Goal: Book appointment/travel/reservation

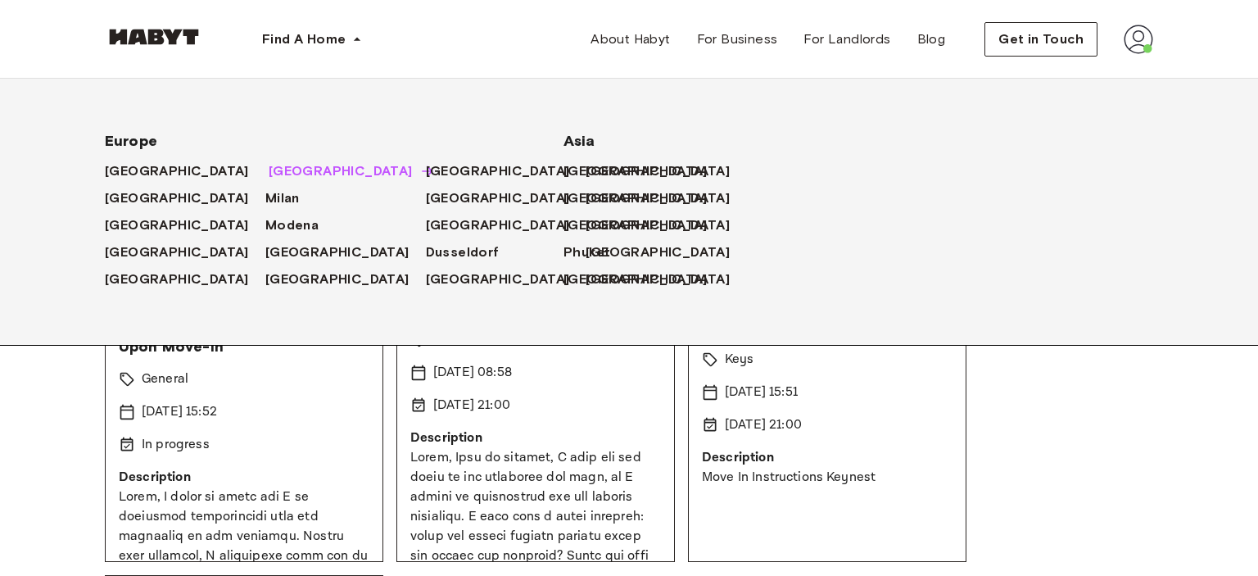
click at [269, 168] on span "[GEOGRAPHIC_DATA]" at bounding box center [341, 171] width 144 height 20
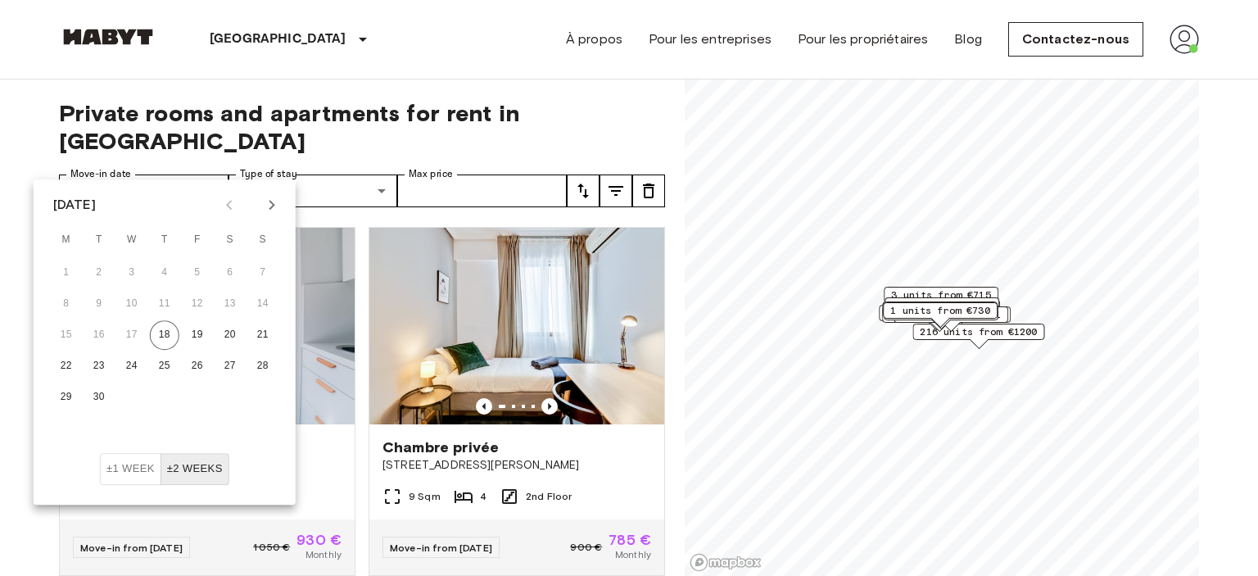
click at [269, 202] on icon "Next month" at bounding box center [272, 205] width 20 height 20
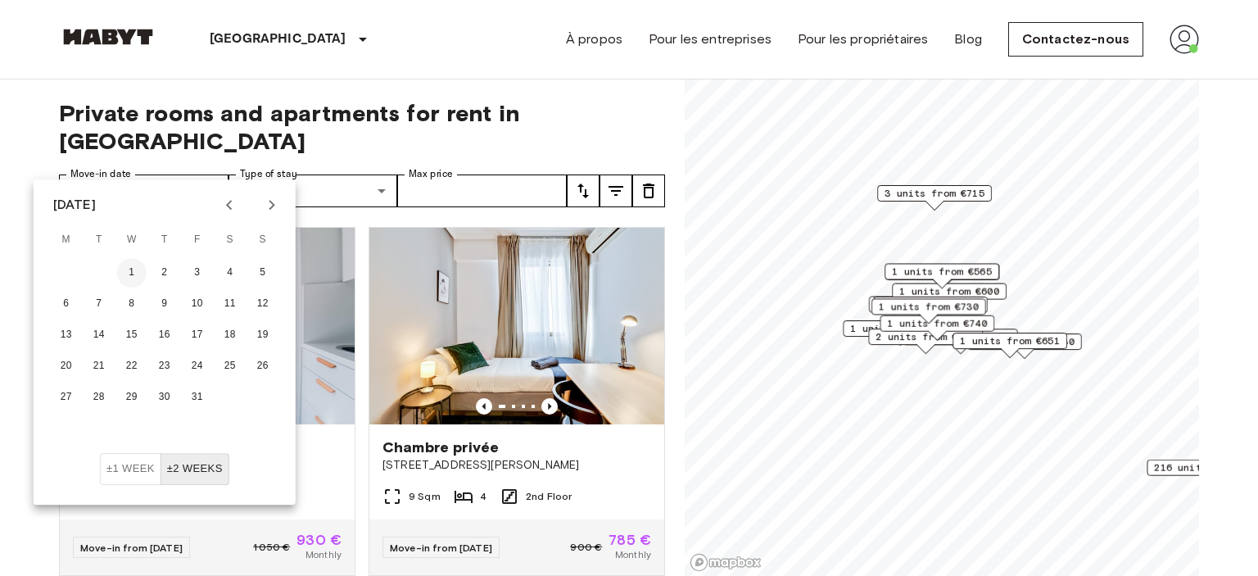
click at [129, 277] on button "1" at bounding box center [131, 272] width 29 height 29
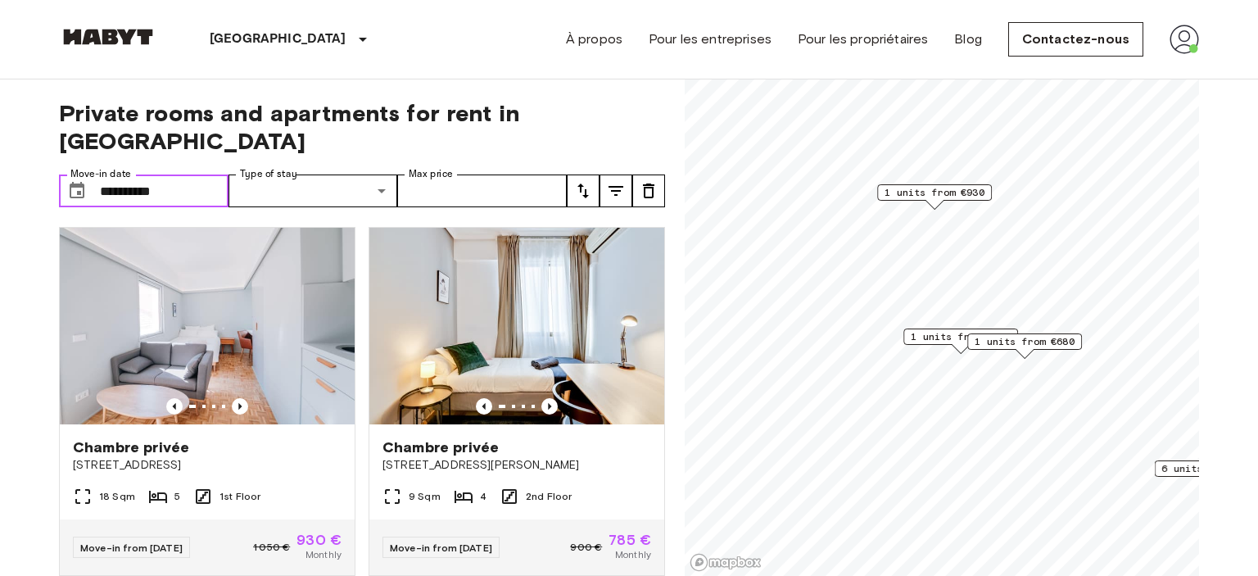
type input "**********"
click at [500, 98] on div "**********" at bounding box center [362, 327] width 606 height 497
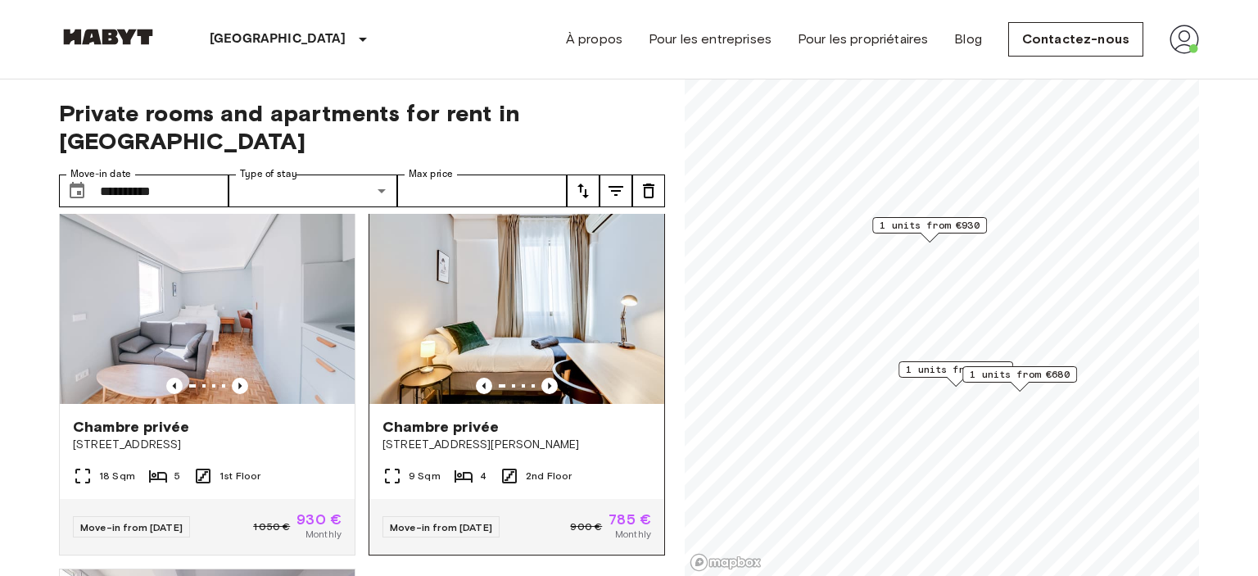
scroll to position [16, 0]
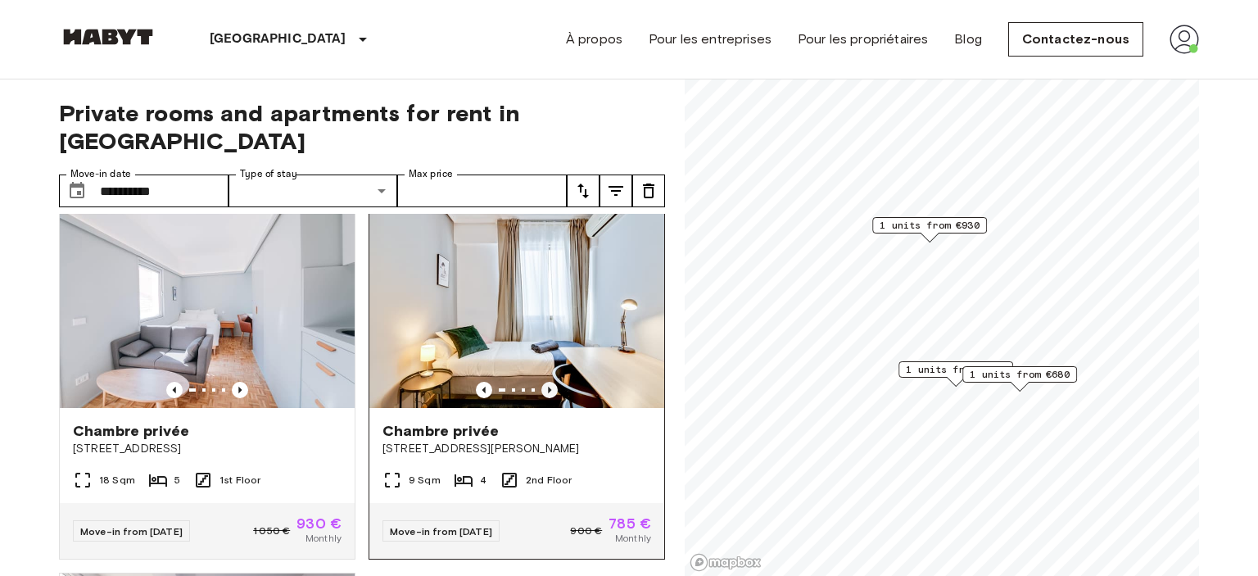
drag, startPoint x: 522, startPoint y: 502, endPoint x: 488, endPoint y: 614, distance: 117.1
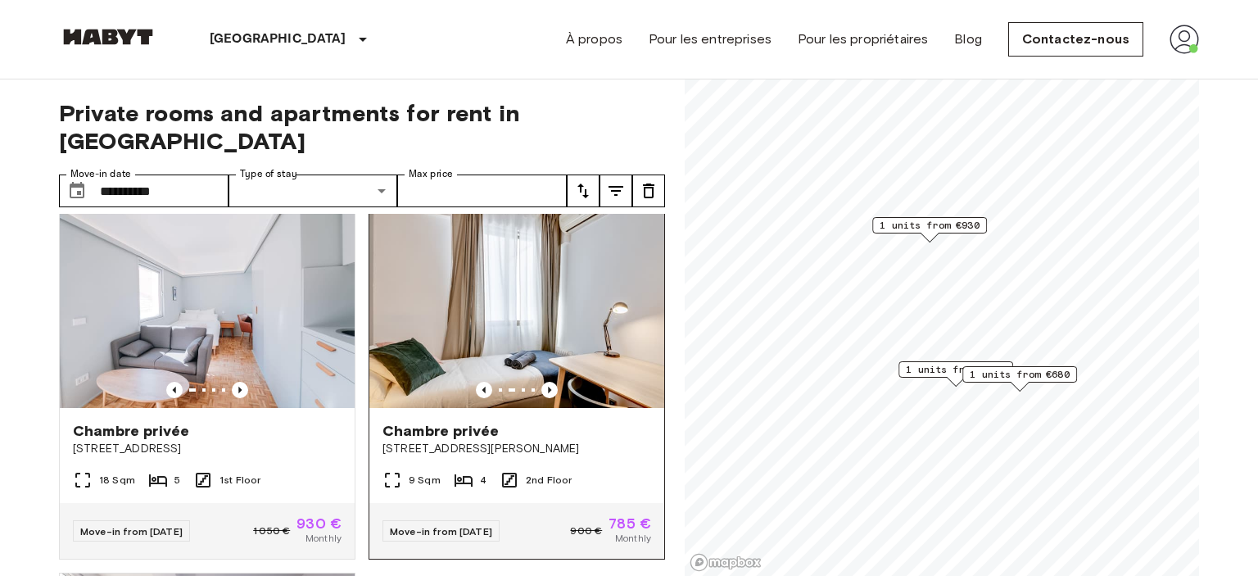
click at [546, 352] on img at bounding box center [516, 309] width 295 height 197
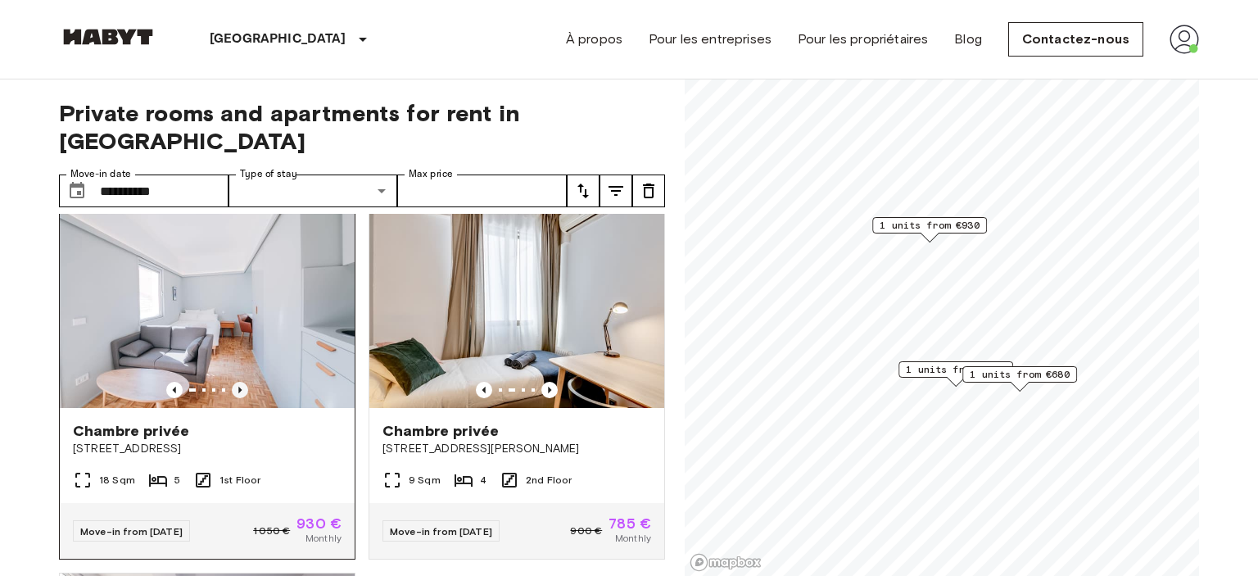
click at [233, 382] on icon "Previous image" at bounding box center [240, 390] width 16 height 16
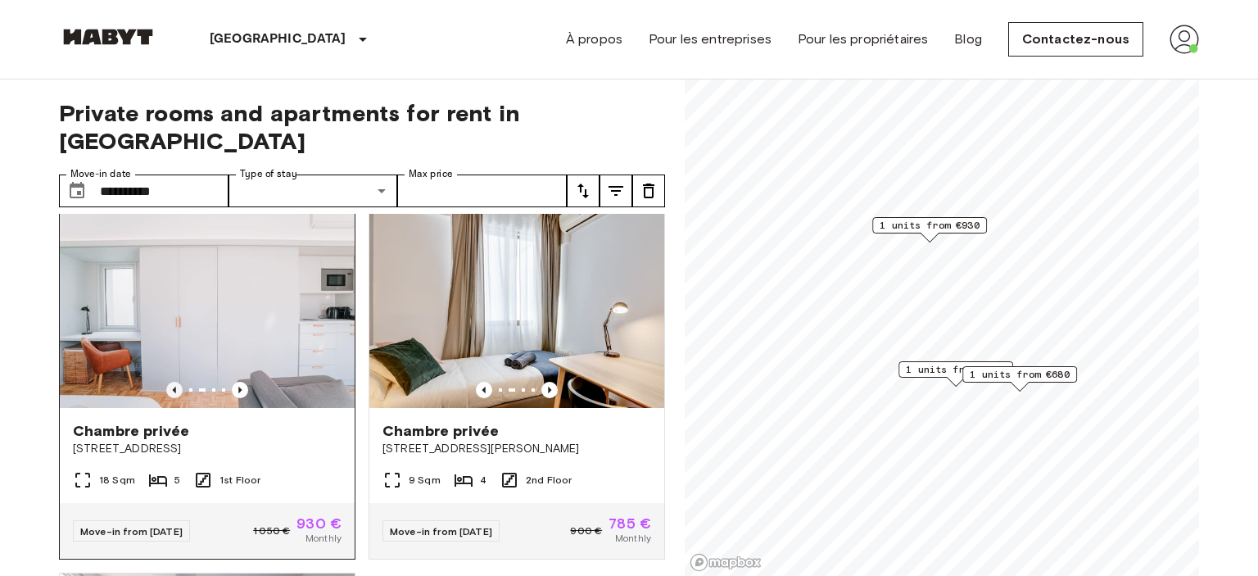
click at [178, 382] on icon "Previous image" at bounding box center [174, 390] width 16 height 16
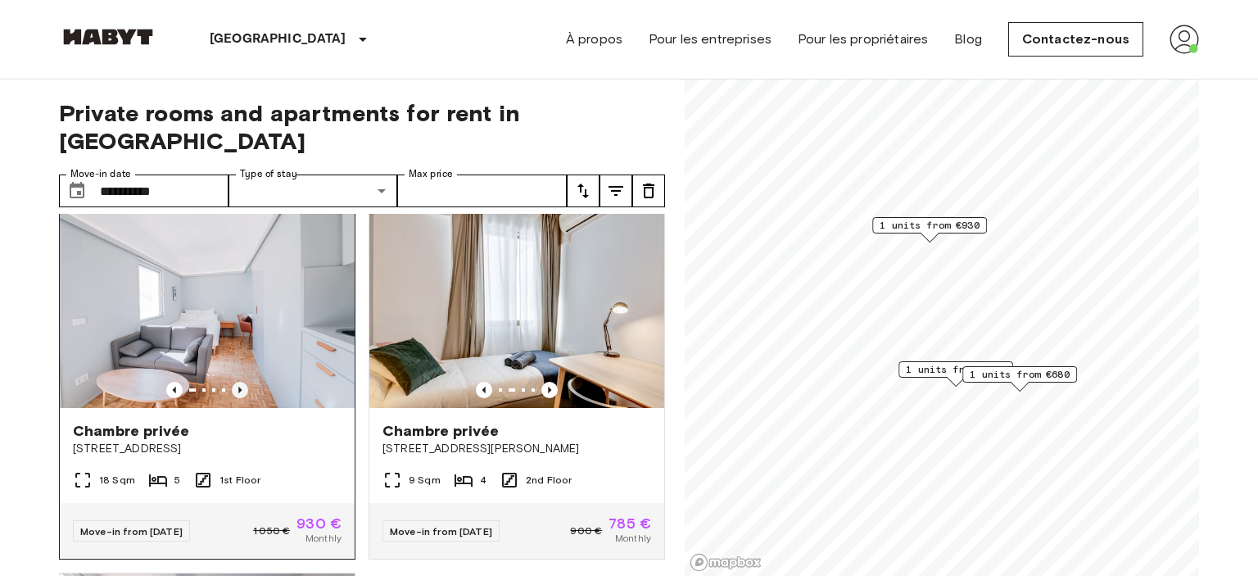
click at [241, 382] on icon "Previous image" at bounding box center [240, 390] width 16 height 16
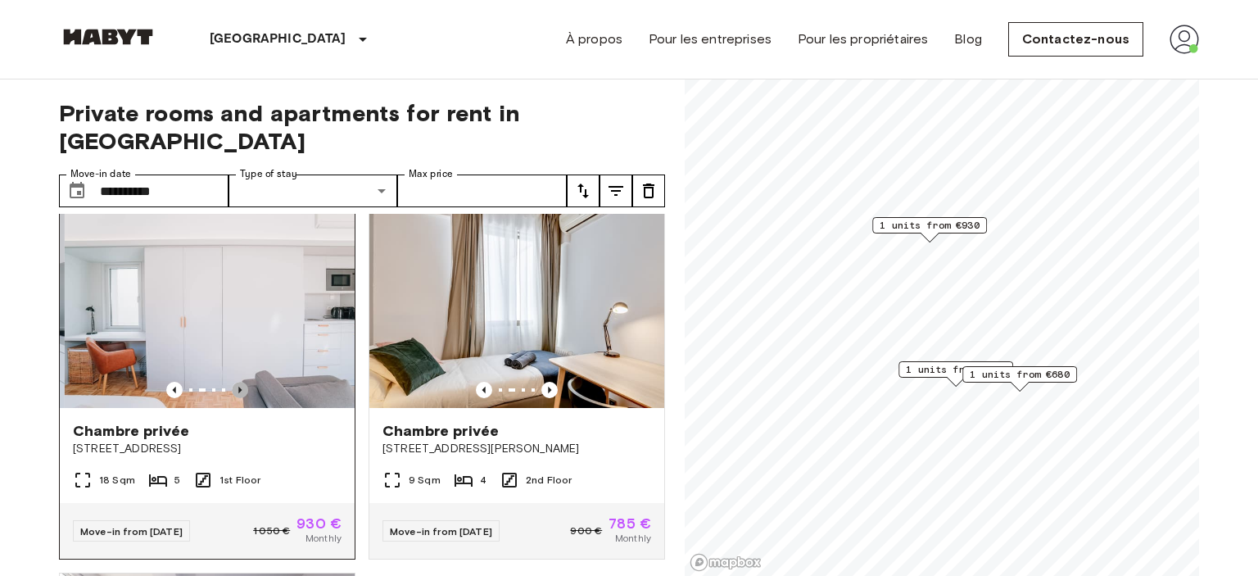
click at [241, 382] on icon "Previous image" at bounding box center [240, 390] width 16 height 16
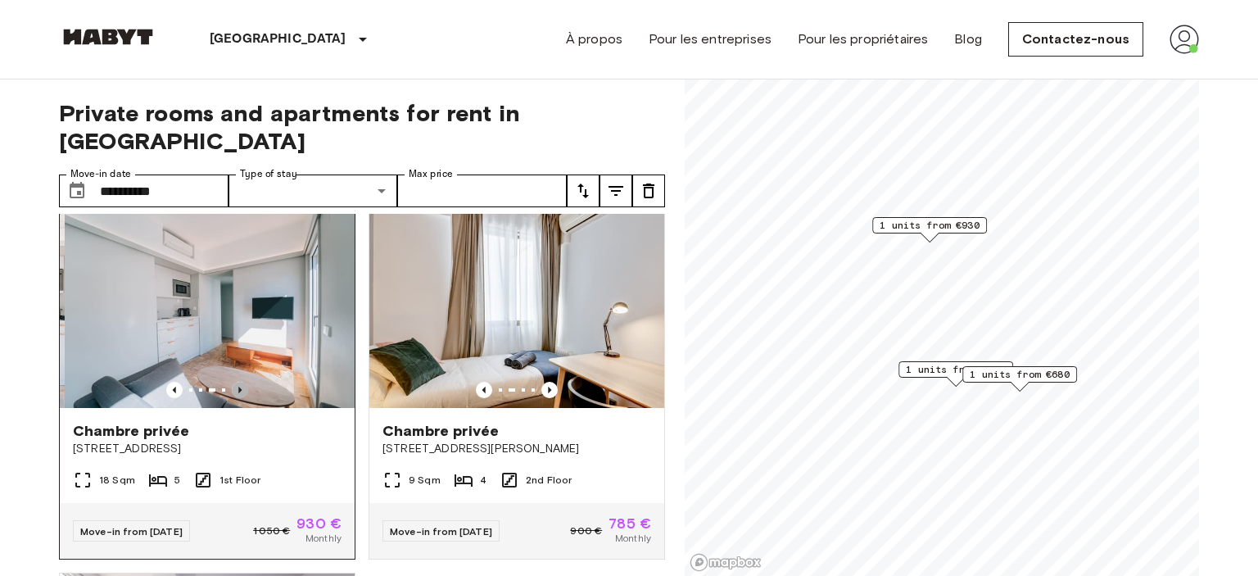
click at [241, 382] on icon "Previous image" at bounding box center [240, 390] width 16 height 16
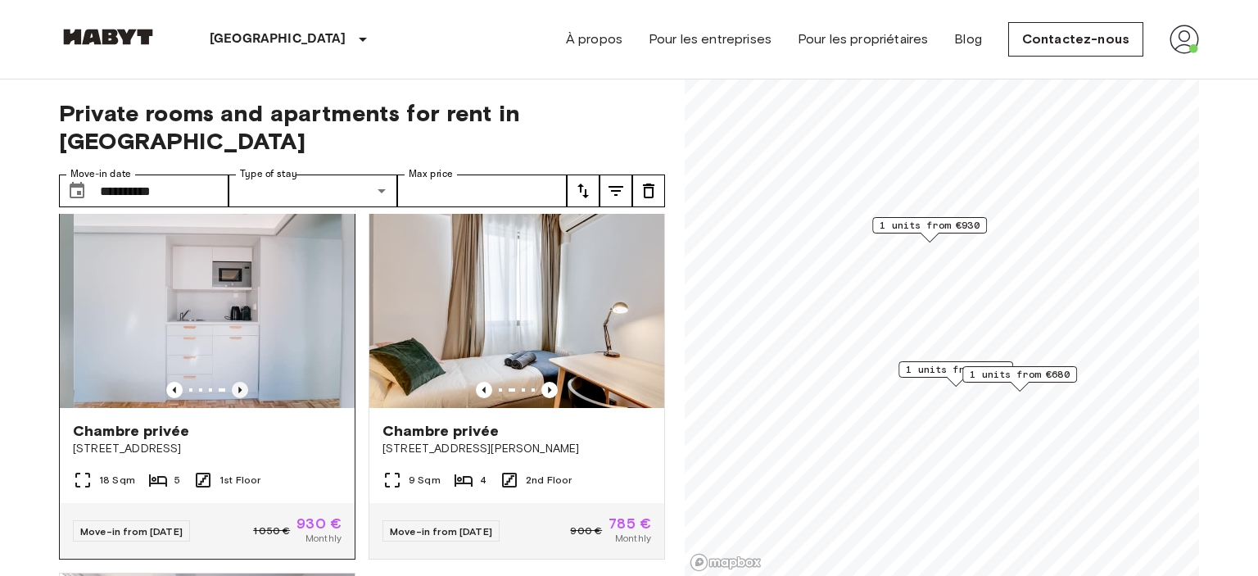
click at [241, 382] on icon "Previous image" at bounding box center [240, 390] width 16 height 16
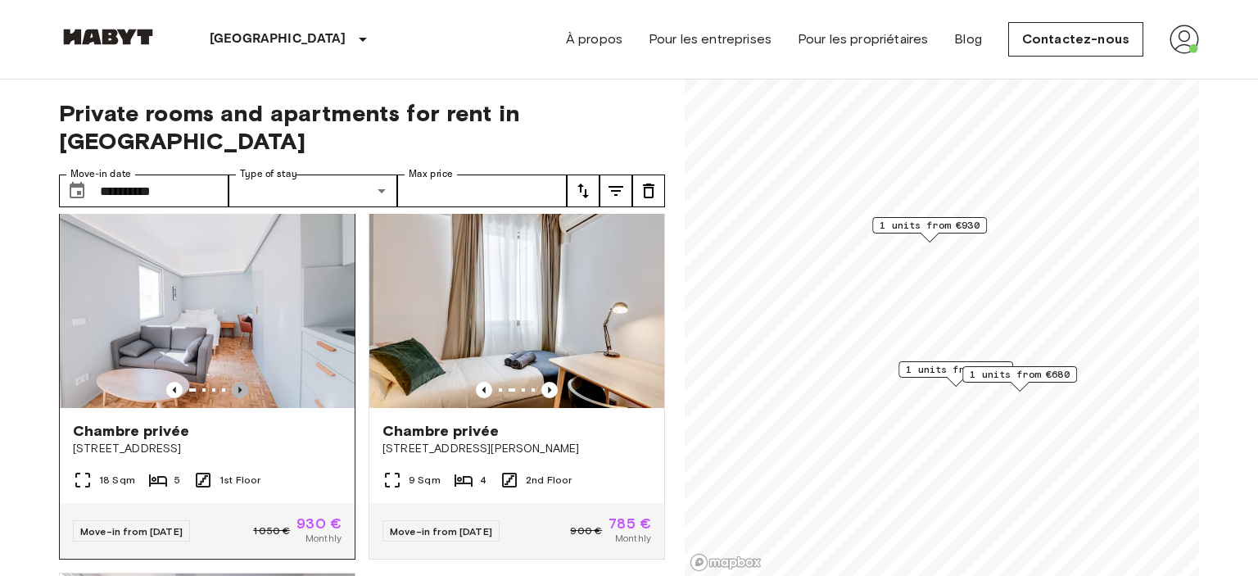
click at [241, 382] on icon "Previous image" at bounding box center [240, 390] width 16 height 16
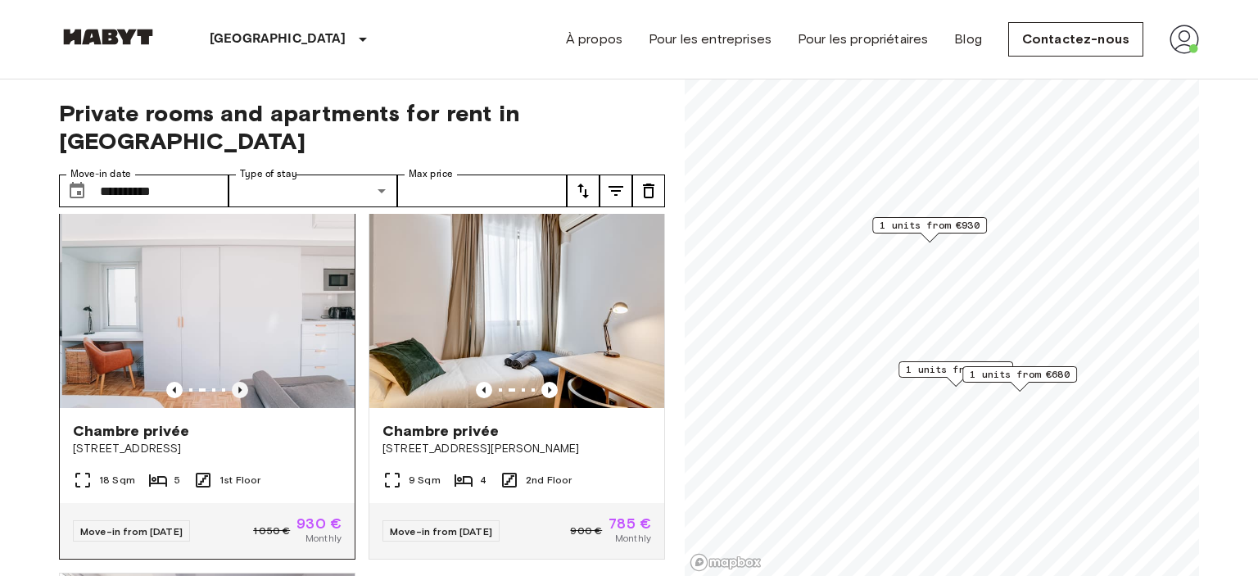
click at [241, 382] on icon "Previous image" at bounding box center [240, 390] width 16 height 16
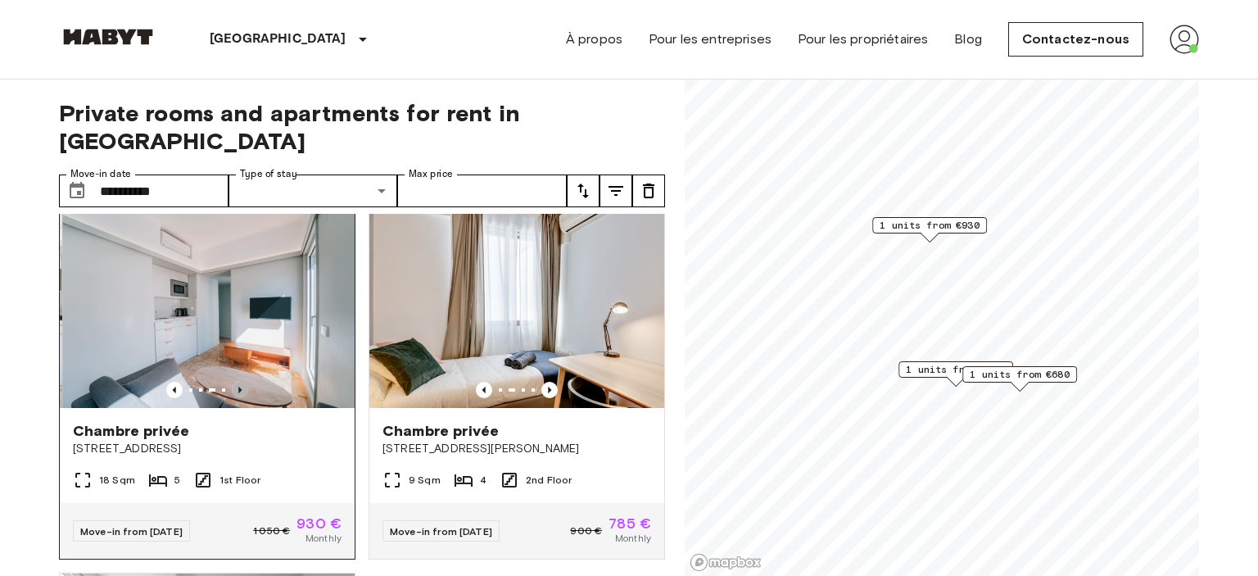
click at [241, 382] on icon "Previous image" at bounding box center [240, 390] width 16 height 16
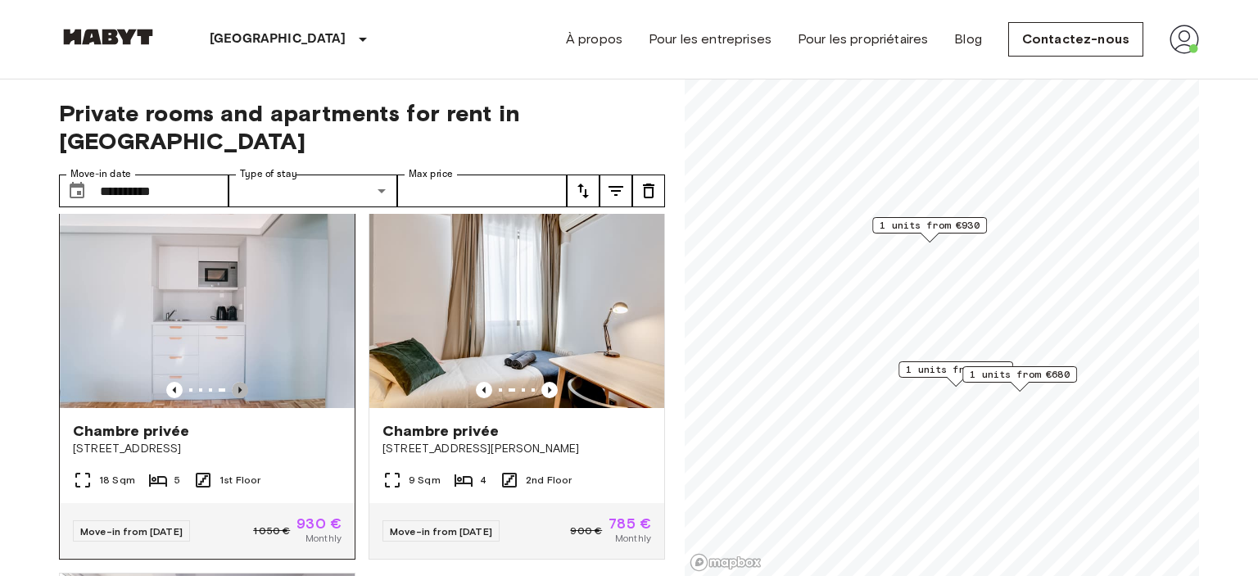
click at [241, 382] on icon "Previous image" at bounding box center [240, 390] width 16 height 16
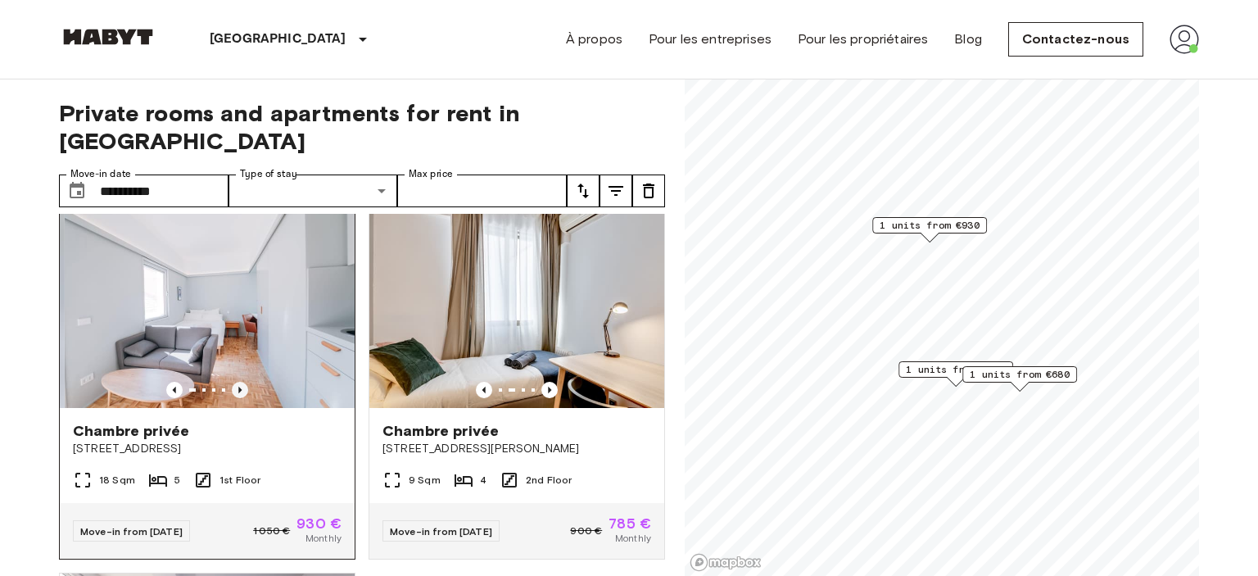
click at [241, 382] on icon "Previous image" at bounding box center [240, 390] width 16 height 16
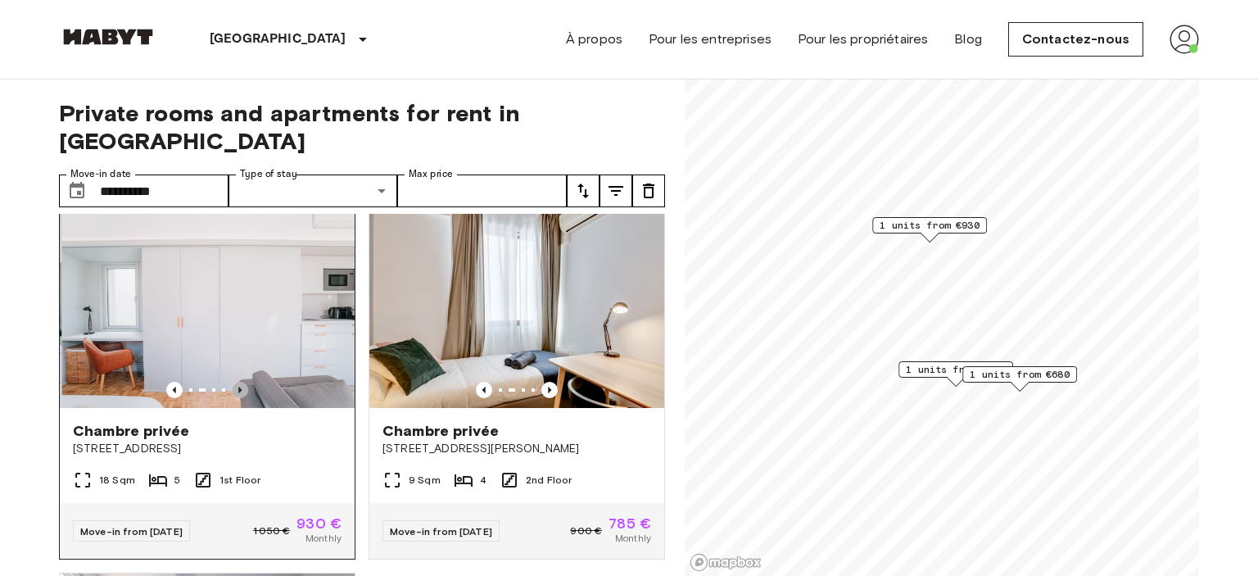
click at [241, 382] on icon "Previous image" at bounding box center [240, 390] width 16 height 16
